Goal: Transaction & Acquisition: Download file/media

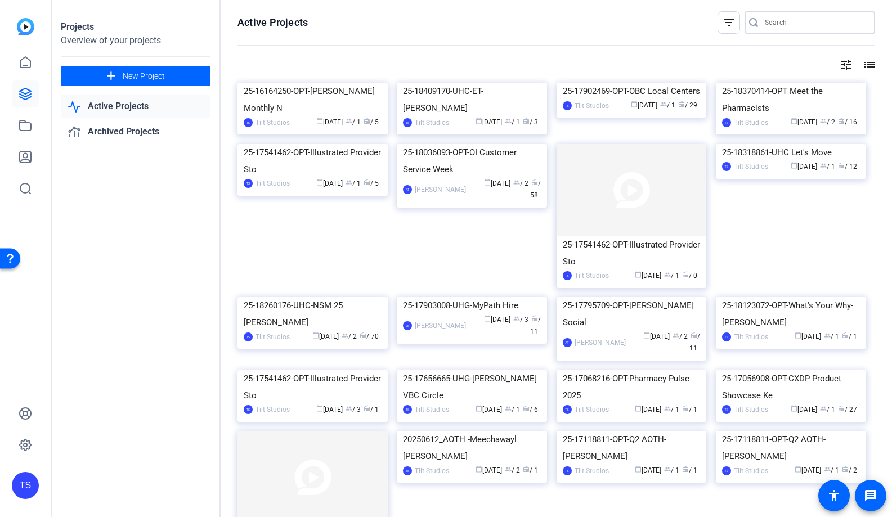
click at [790, 27] on input "Search" at bounding box center [815, 23] width 101 height 14
type input "social"
click at [785, 23] on input "social" at bounding box center [815, 23] width 101 height 14
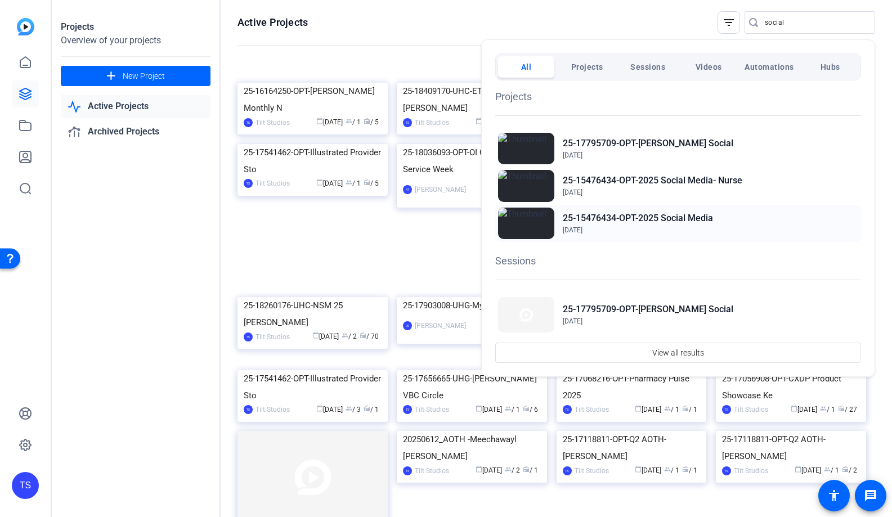
click at [580, 213] on h2 "25-15476434-OPT-2025 Social Media" at bounding box center [638, 219] width 150 height 14
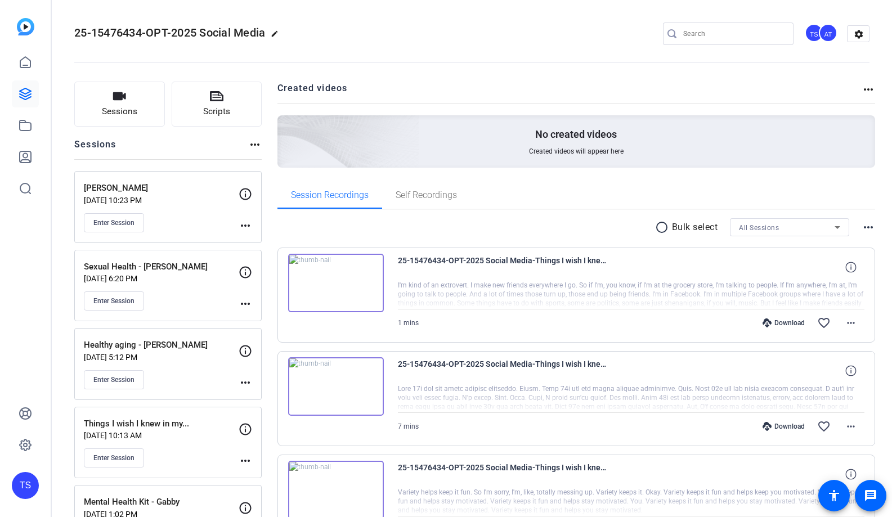
scroll to position [47, 0]
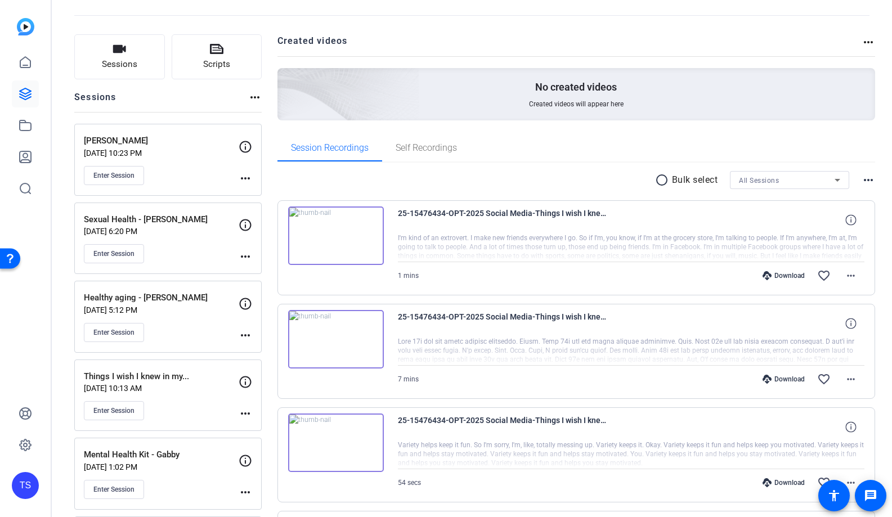
click at [182, 388] on p "[DATE] 10:13 AM" at bounding box center [161, 388] width 155 height 9
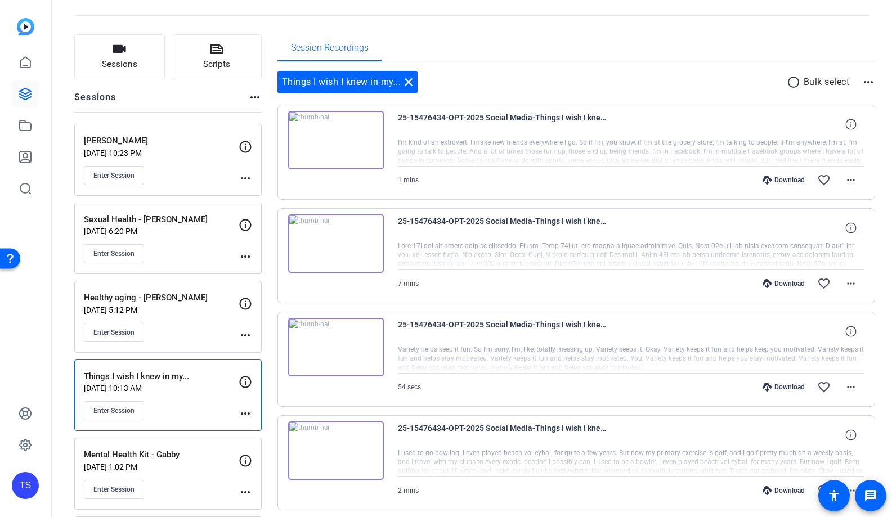
scroll to position [0, 0]
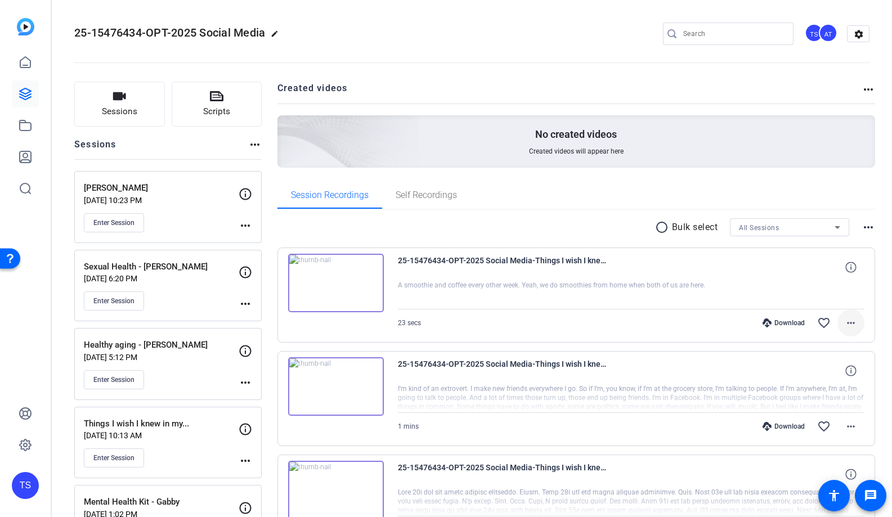
click at [854, 326] on mat-icon "more_horiz" at bounding box center [851, 323] width 14 height 14
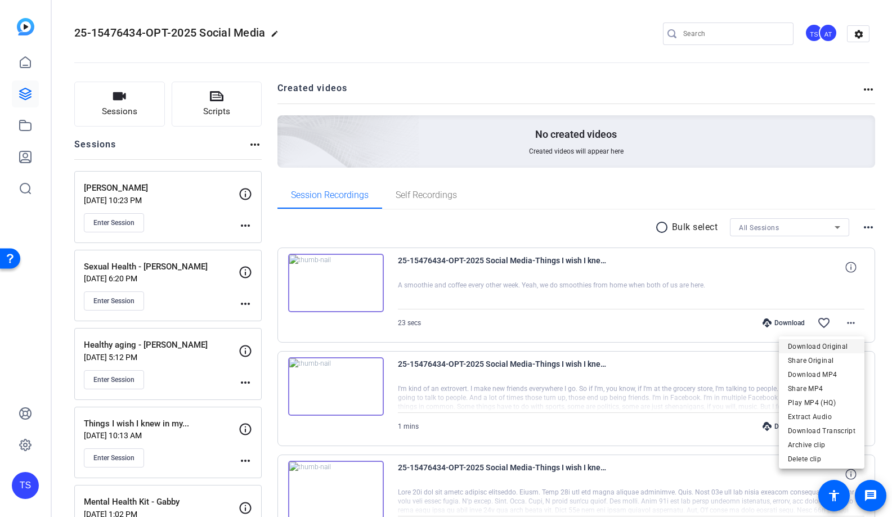
click at [832, 343] on span "Download Original" at bounding box center [822, 347] width 68 height 14
